Goal: Information Seeking & Learning: Learn about a topic

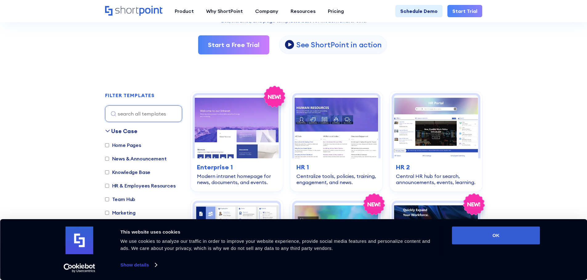
scroll to position [185, 0]
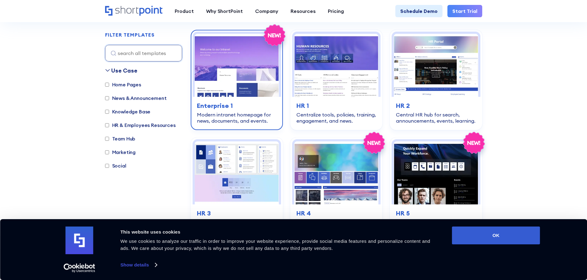
click at [248, 73] on img at bounding box center [237, 65] width 84 height 63
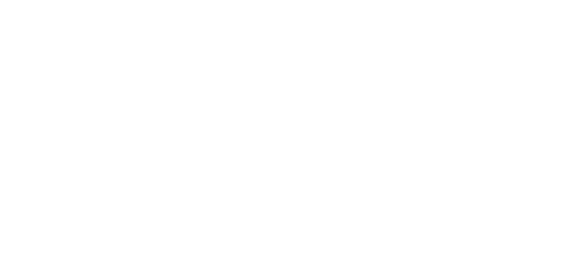
scroll to position [185, 0]
